Goal: Navigation & Orientation: Find specific page/section

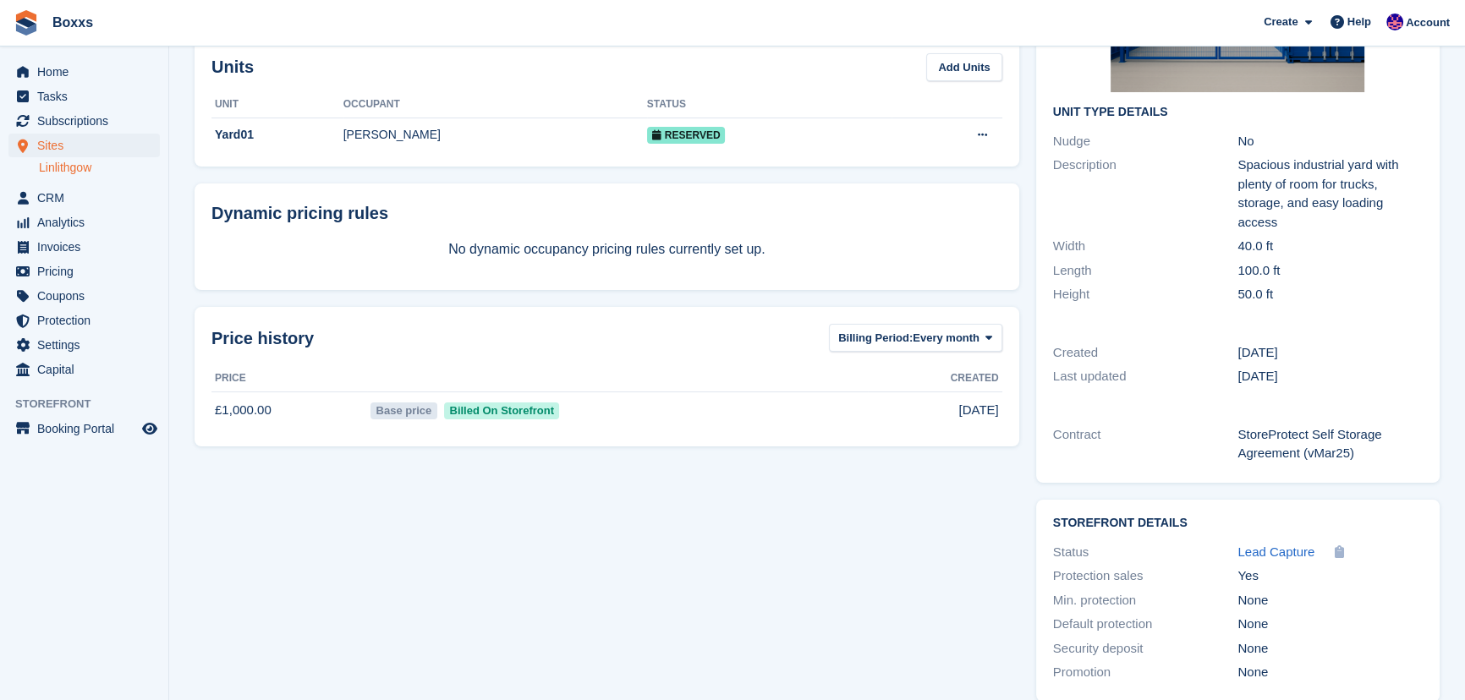
scroll to position [222, 0]
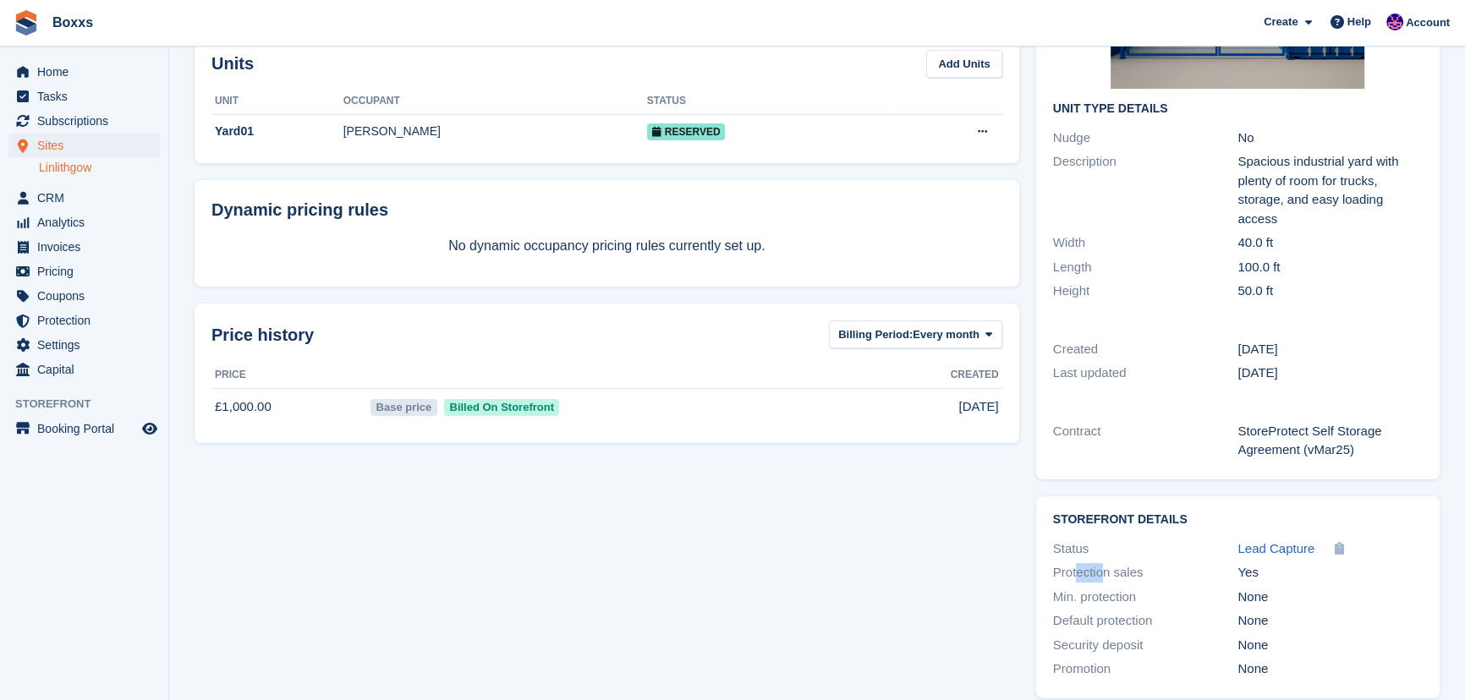
drag, startPoint x: 1074, startPoint y: 556, endPoint x: 1104, endPoint y: 553, distance: 29.7
click at [1104, 563] on div "Protection sales" at bounding box center [1145, 572] width 185 height 19
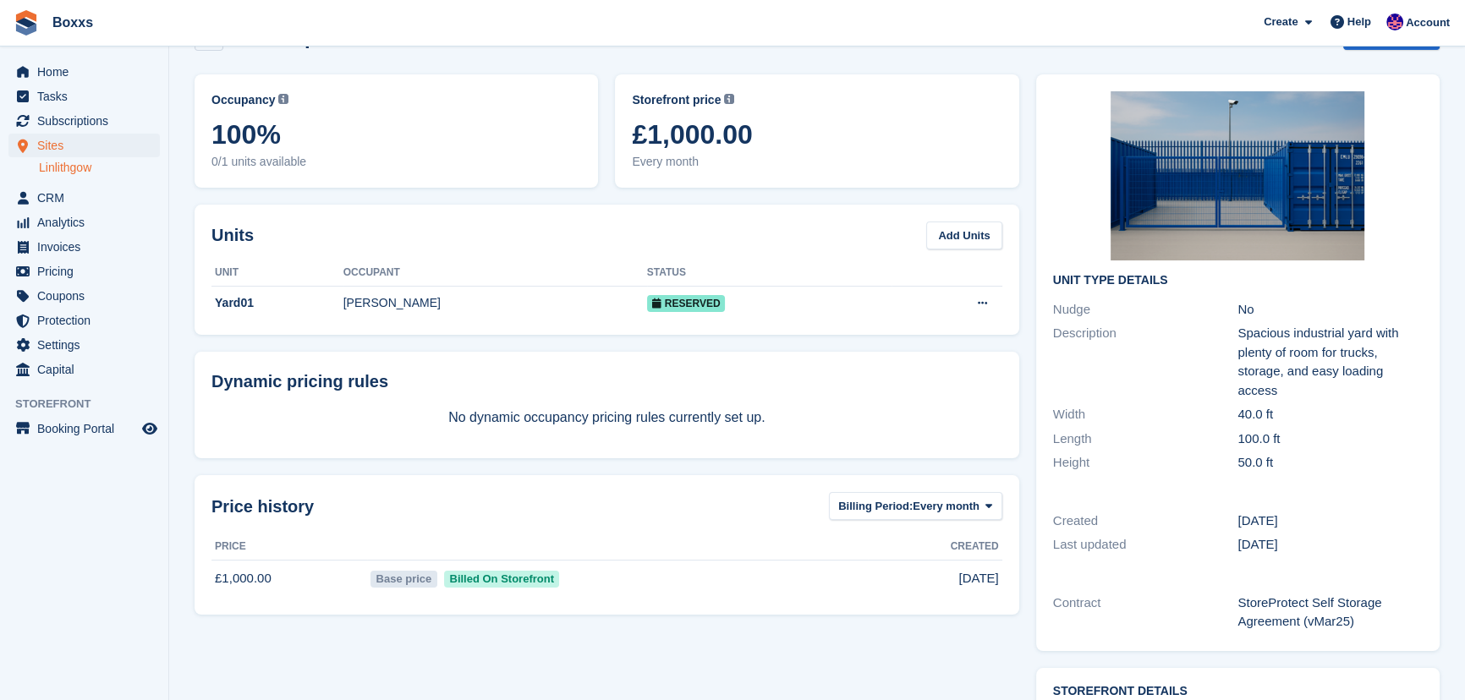
scroll to position [0, 0]
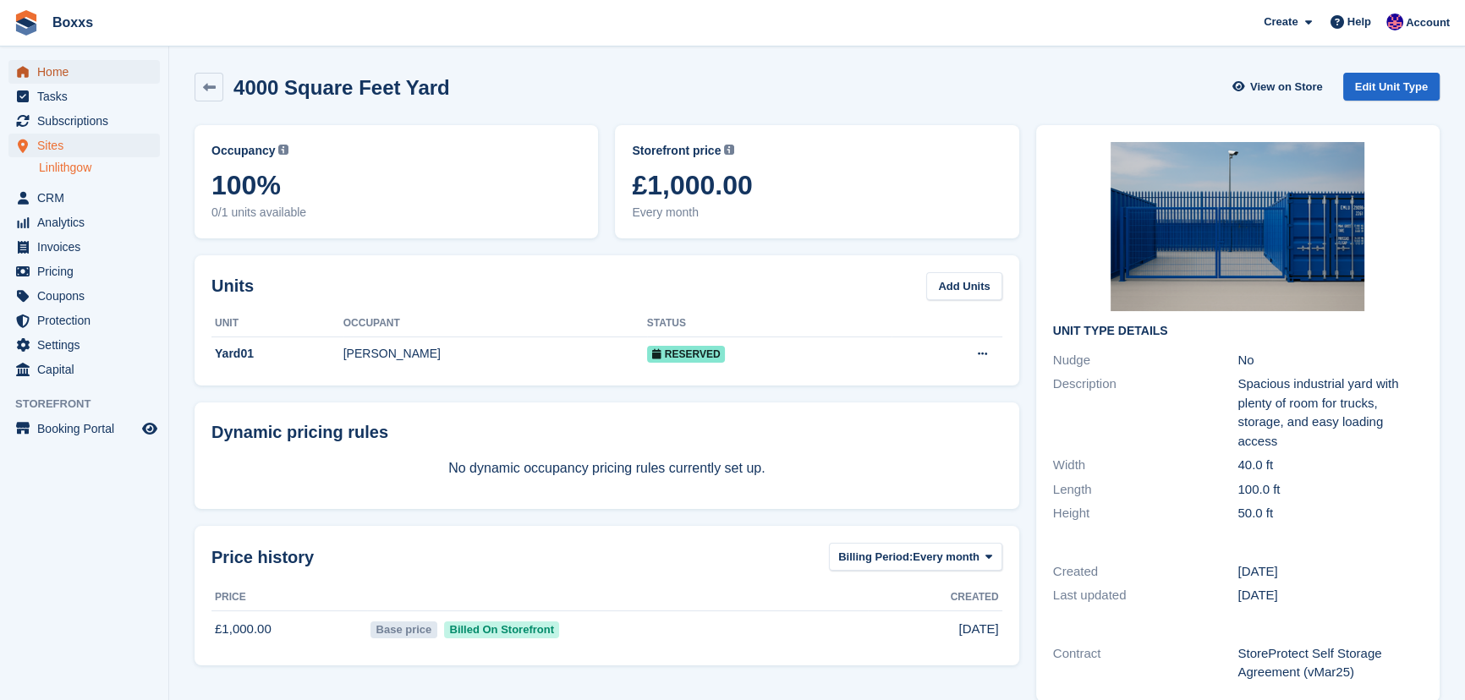
click at [62, 72] on span "Home" at bounding box center [87, 72] width 101 height 24
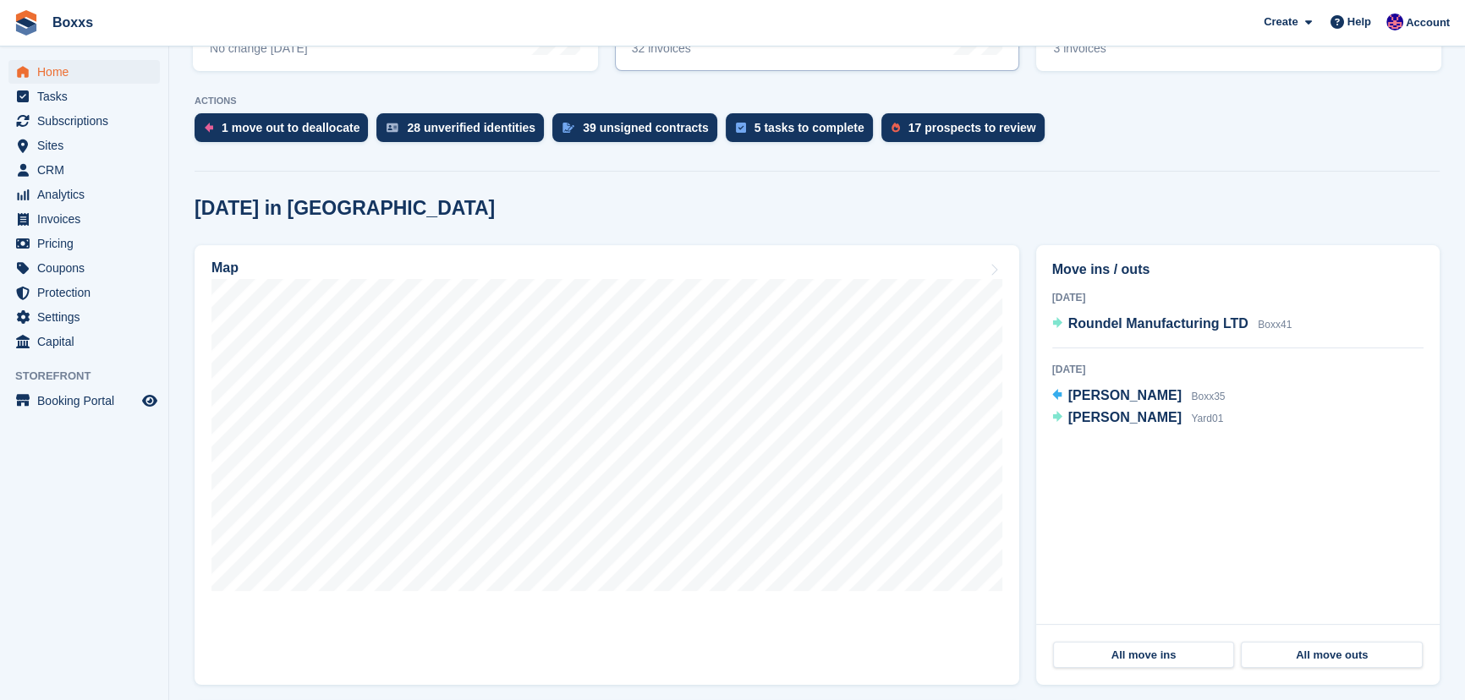
scroll to position [307, 0]
